Goal: Check status: Check status

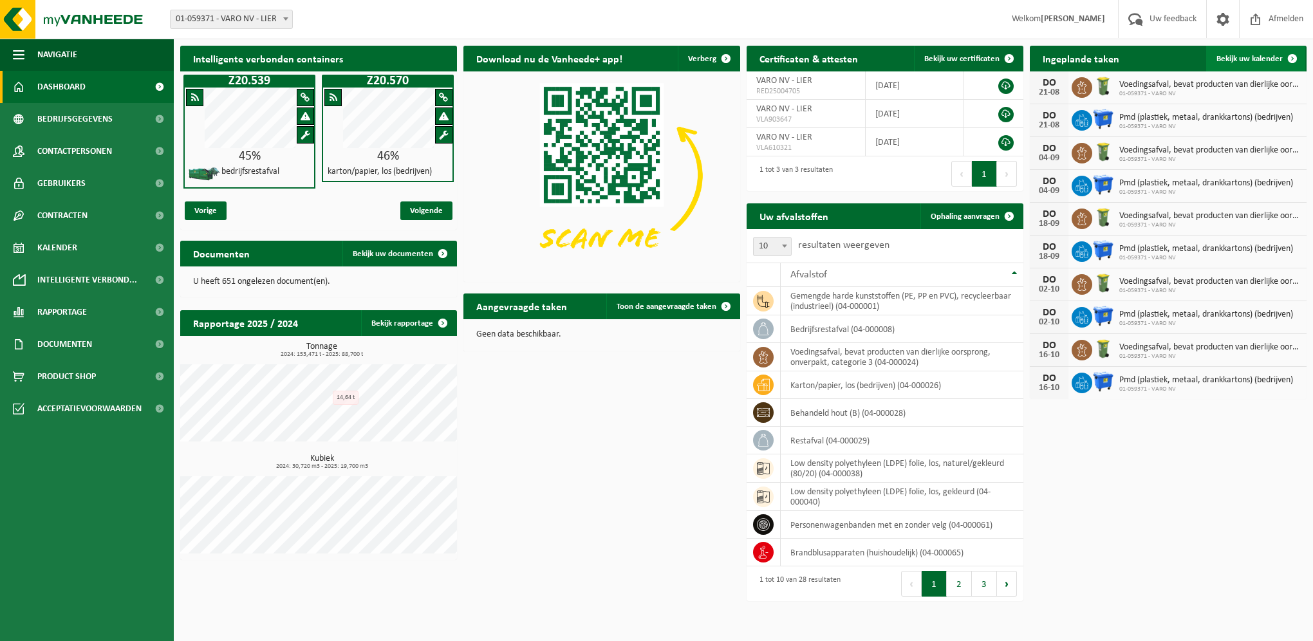
click at [1260, 47] on link "Bekijk uw kalender" at bounding box center [1255, 59] width 99 height 26
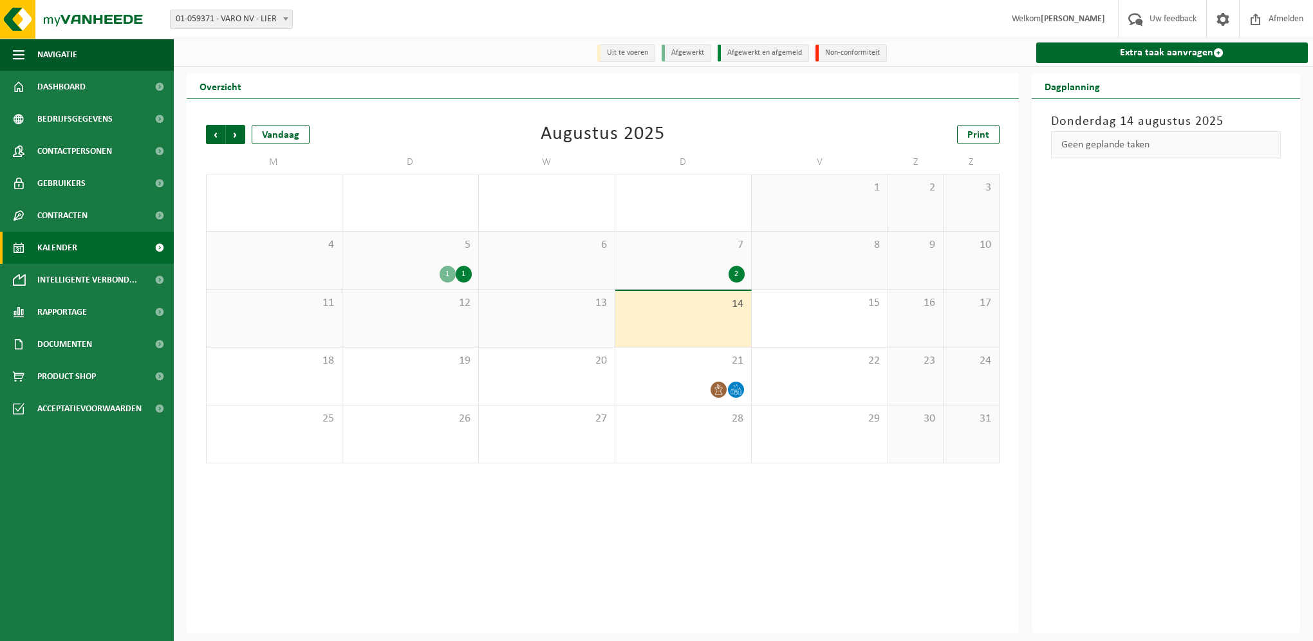
click at [467, 259] on div "5 1 1" at bounding box center [410, 260] width 136 height 57
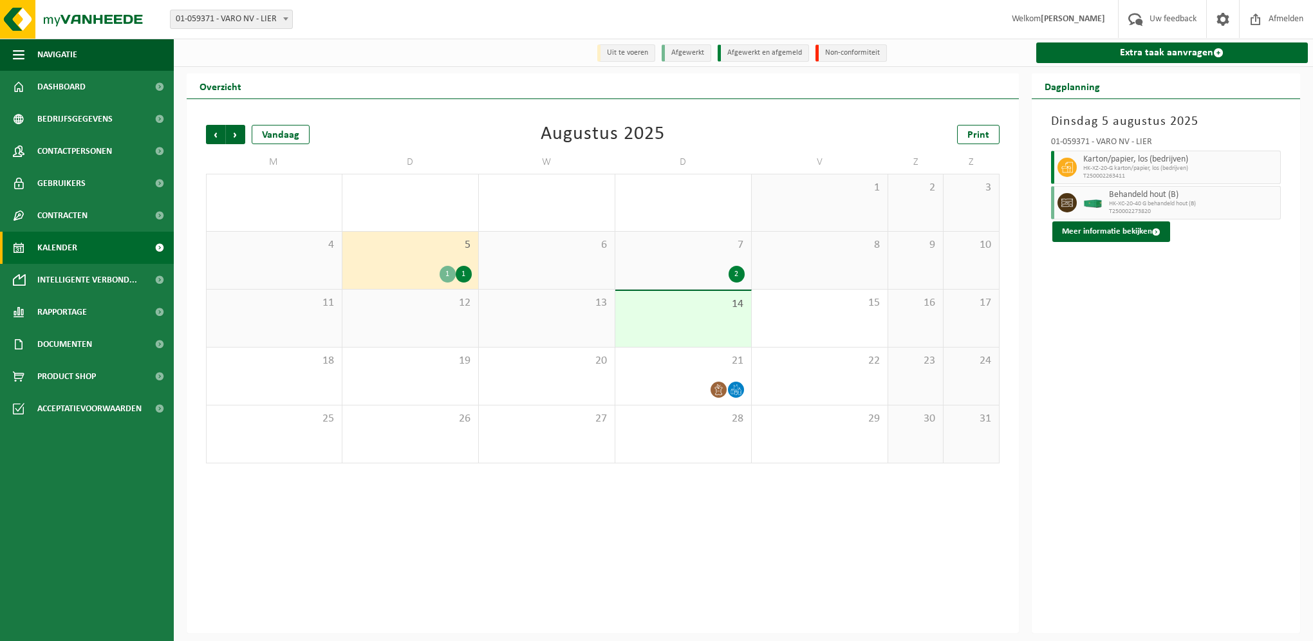
click at [717, 268] on div "2" at bounding box center [683, 274] width 123 height 17
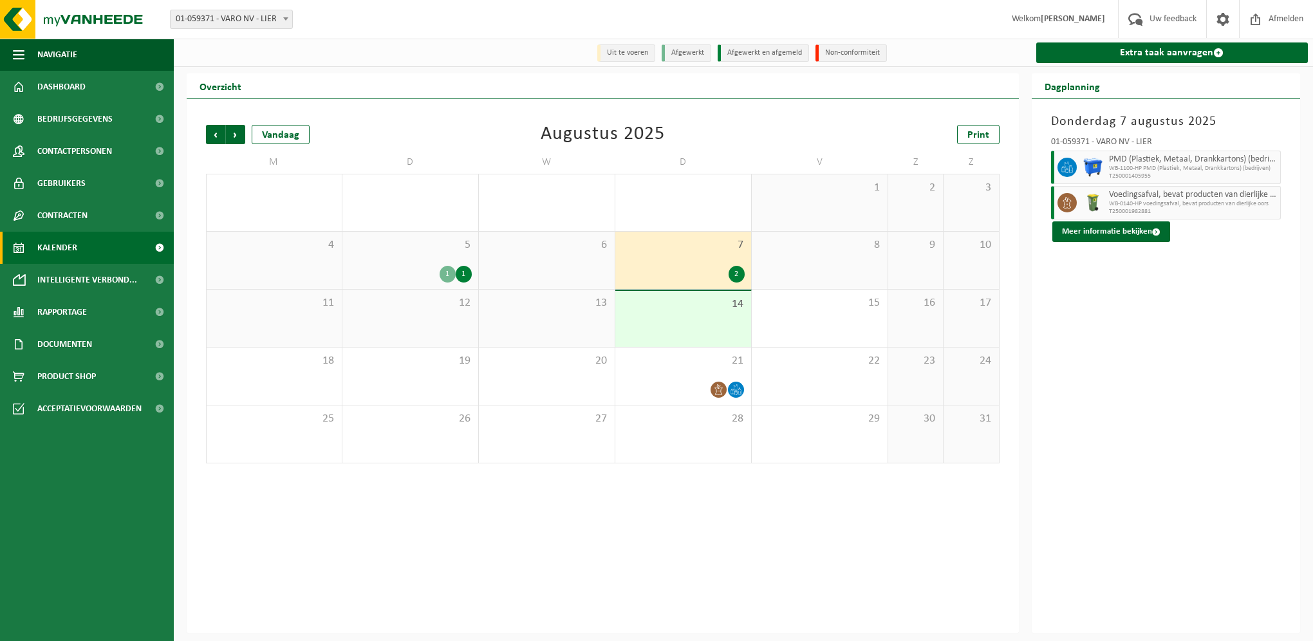
click at [456, 271] on div "1" at bounding box center [464, 274] width 16 height 17
